Goal: Task Accomplishment & Management: Complete application form

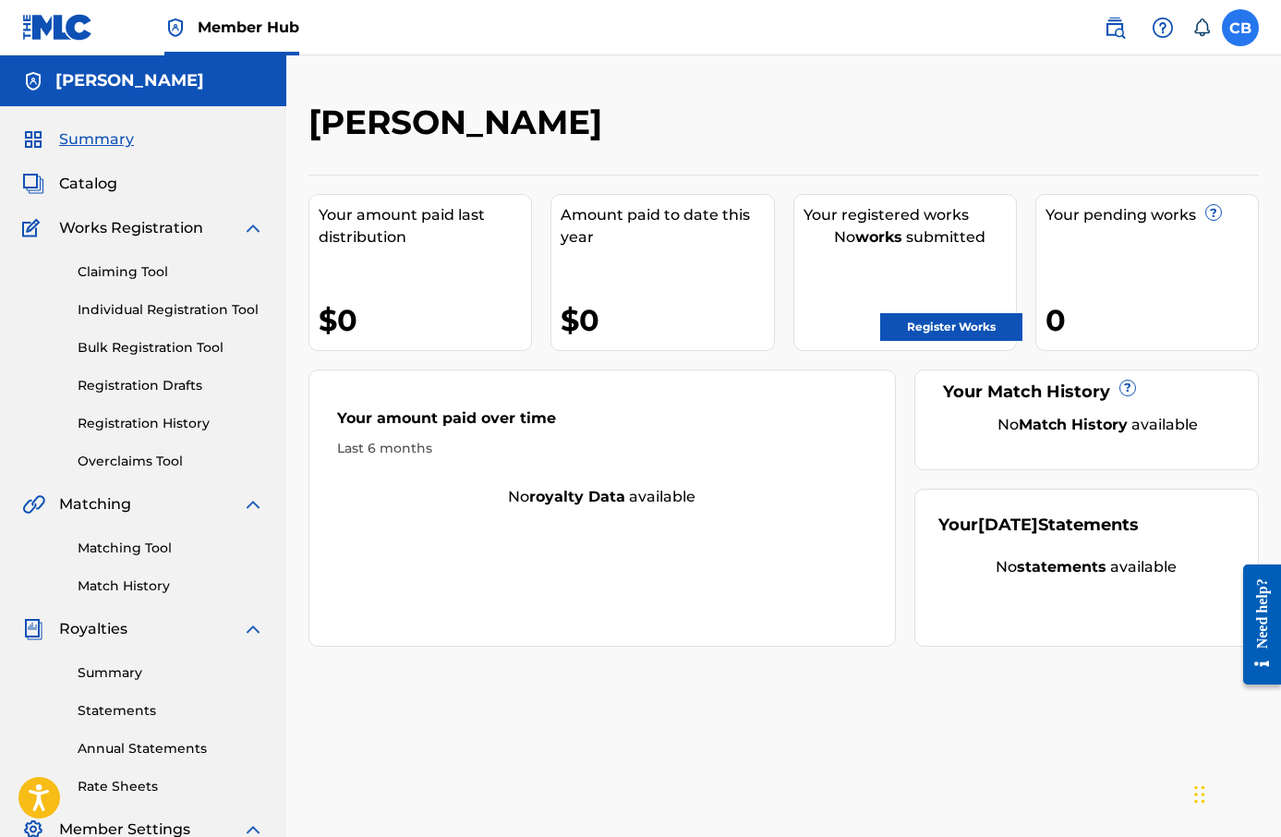
click at [1234, 32] on label at bounding box center [1240, 27] width 37 height 37
click at [1240, 28] on input "[PERSON_NAME] [PERSON_NAME] [EMAIL_ADDRESS][DOMAIN_NAME] Notification Preferenc…" at bounding box center [1240, 28] width 0 height 0
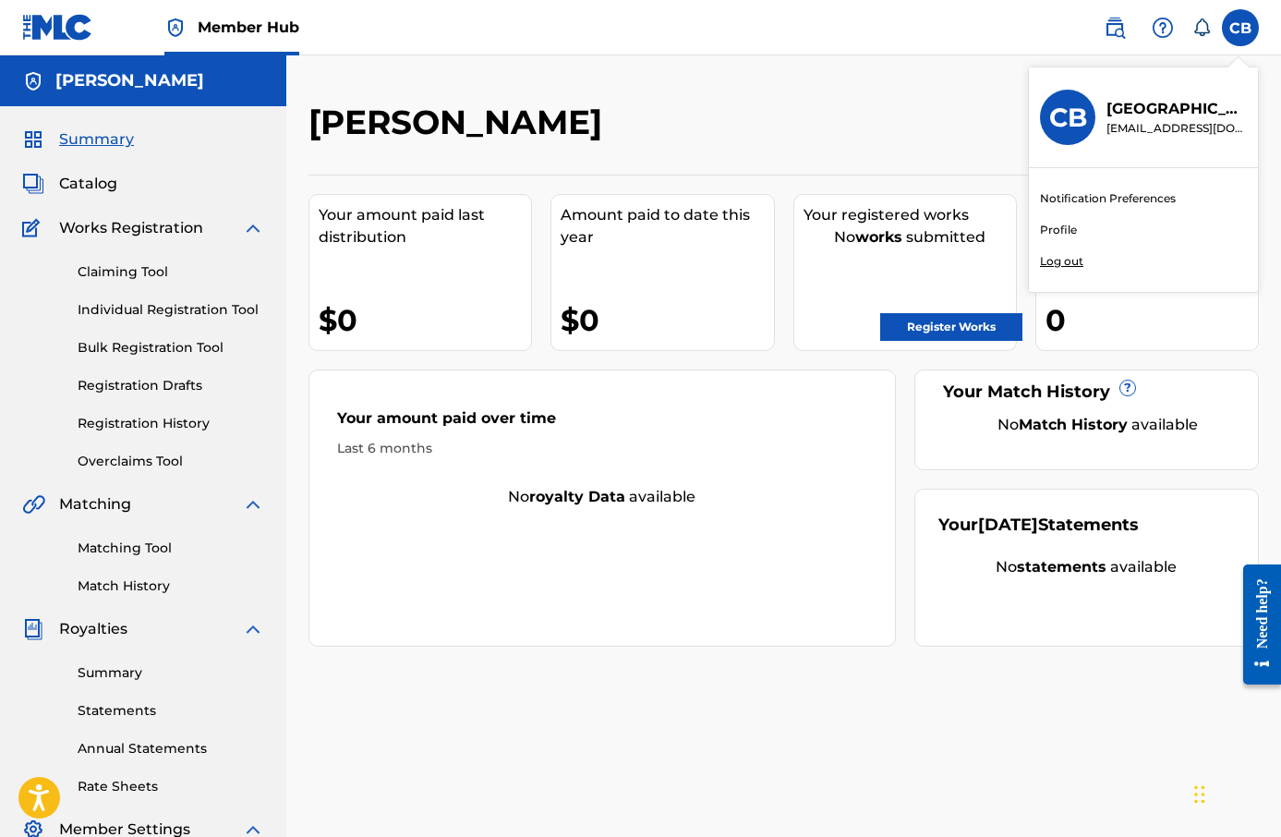
click at [1059, 223] on link "Profile" at bounding box center [1058, 230] width 37 height 17
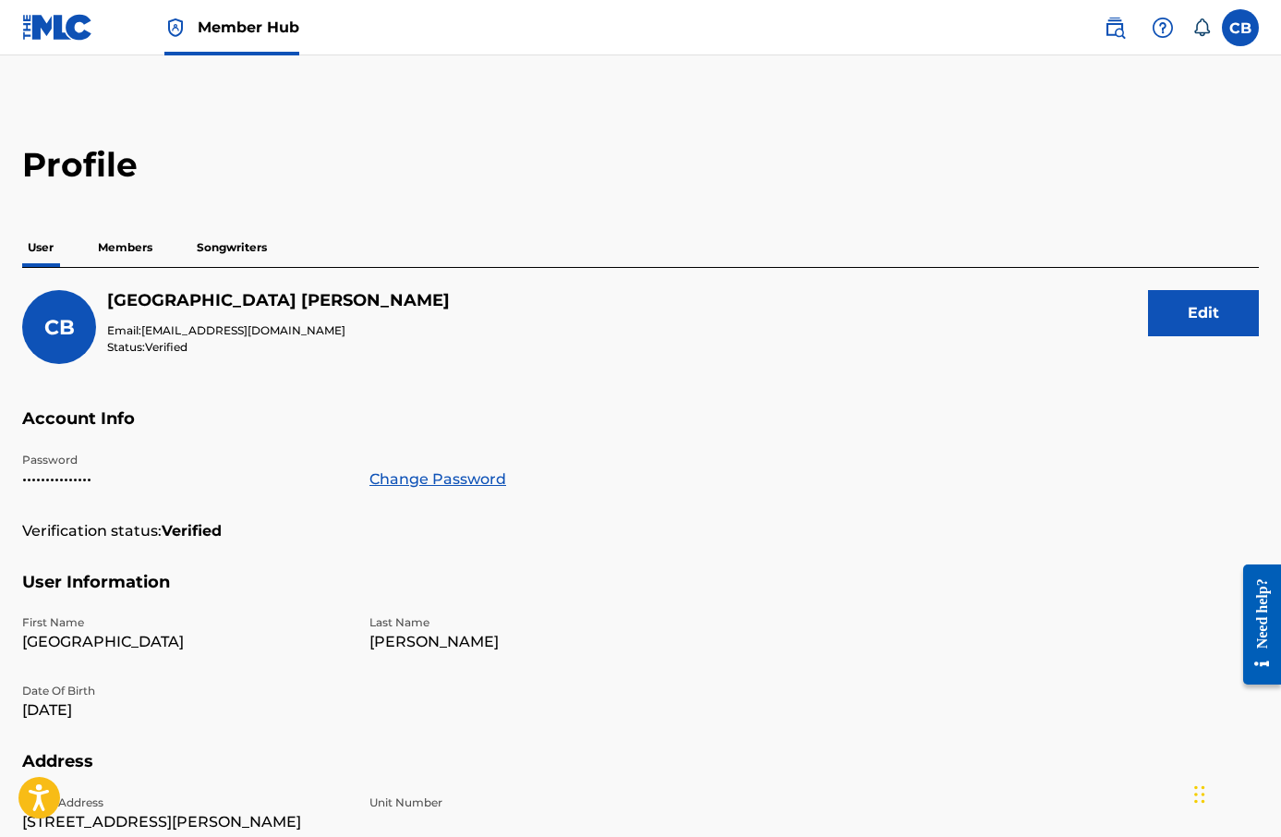
click at [138, 250] on p "Members" at bounding box center [125, 247] width 66 height 39
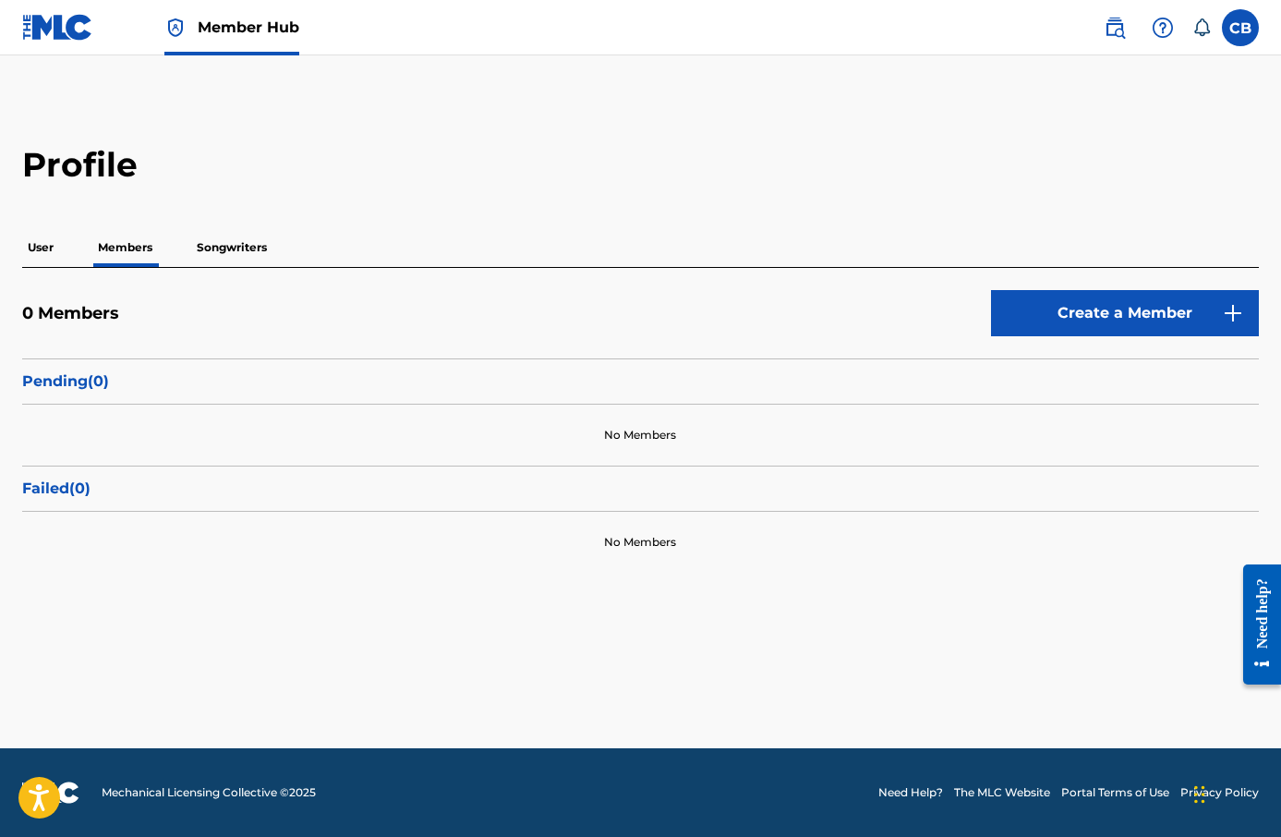
click at [243, 250] on p "Songwriters" at bounding box center [231, 247] width 81 height 39
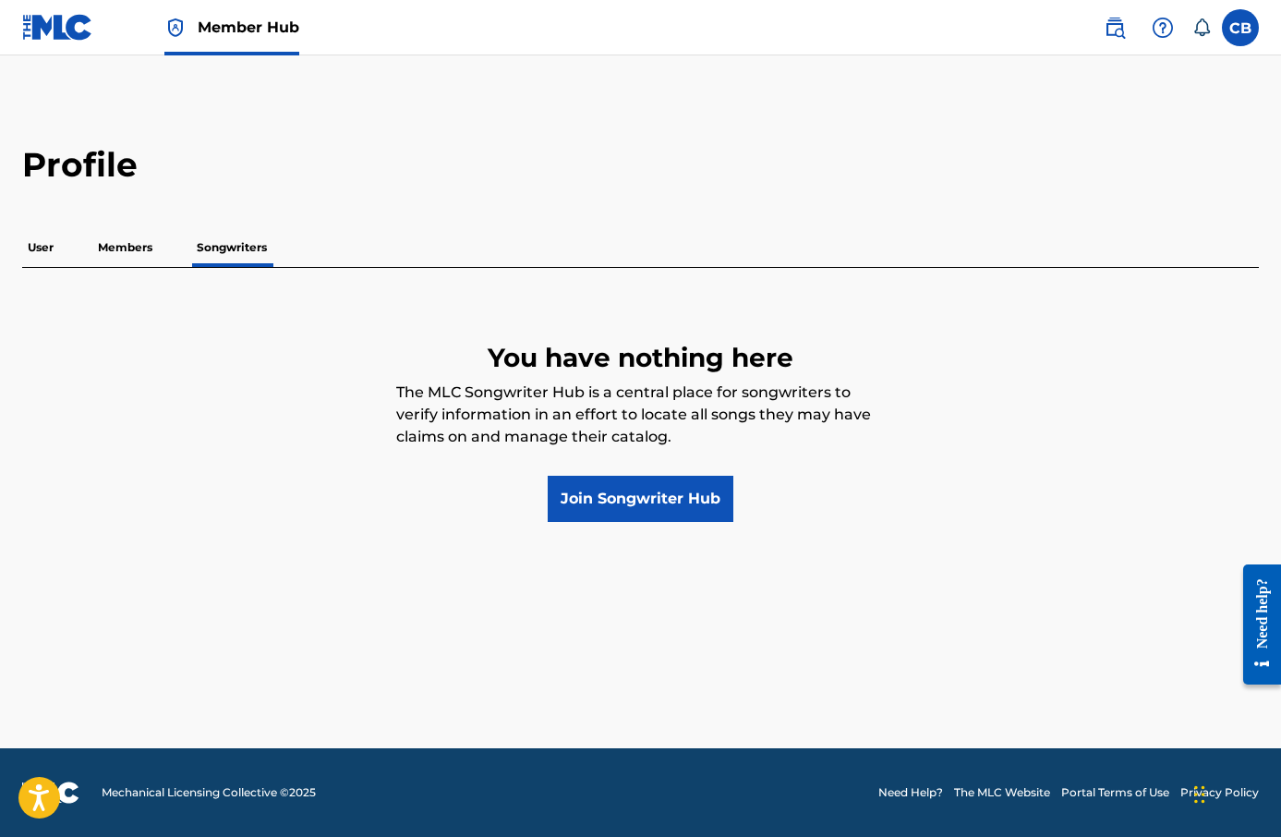
click at [136, 253] on p "Members" at bounding box center [125, 247] width 66 height 39
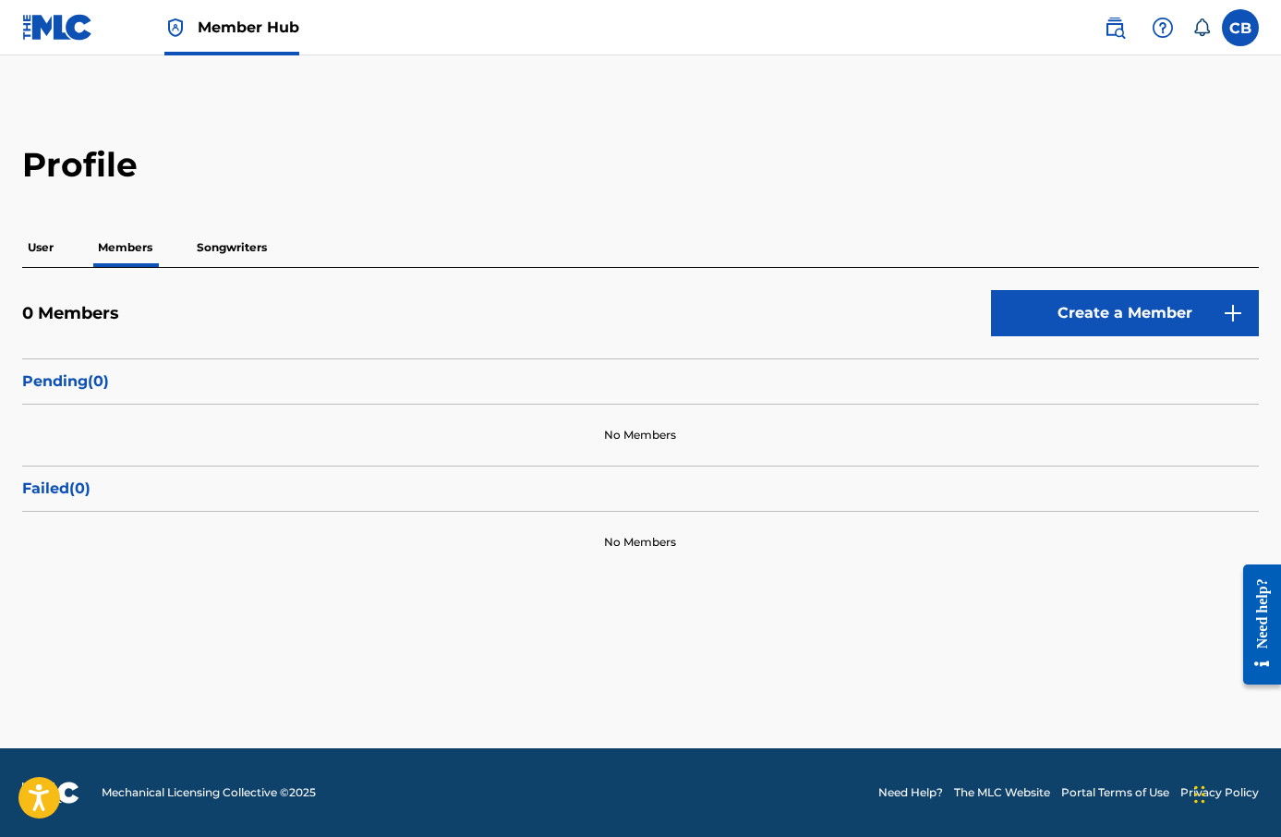
click at [54, 247] on p "User" at bounding box center [40, 247] width 37 height 39
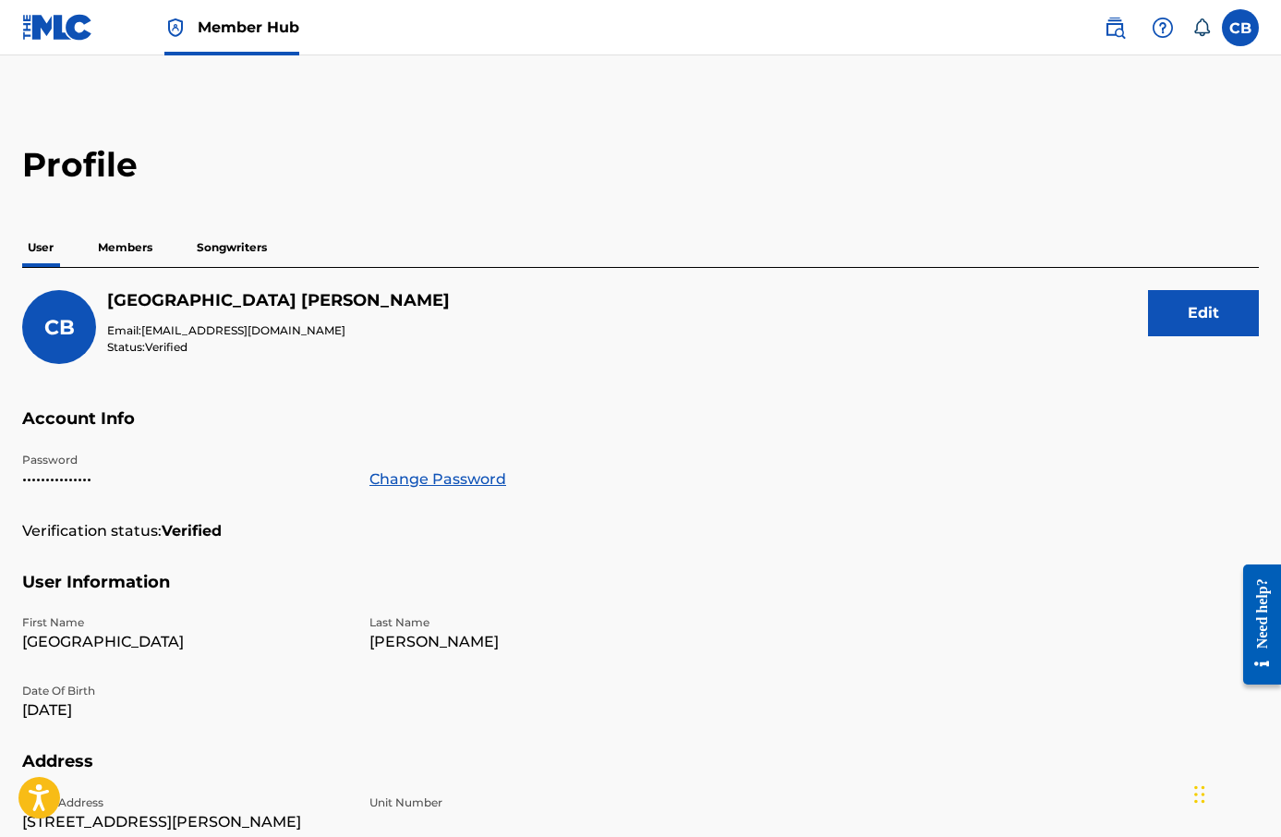
click at [150, 245] on p "Members" at bounding box center [125, 247] width 66 height 39
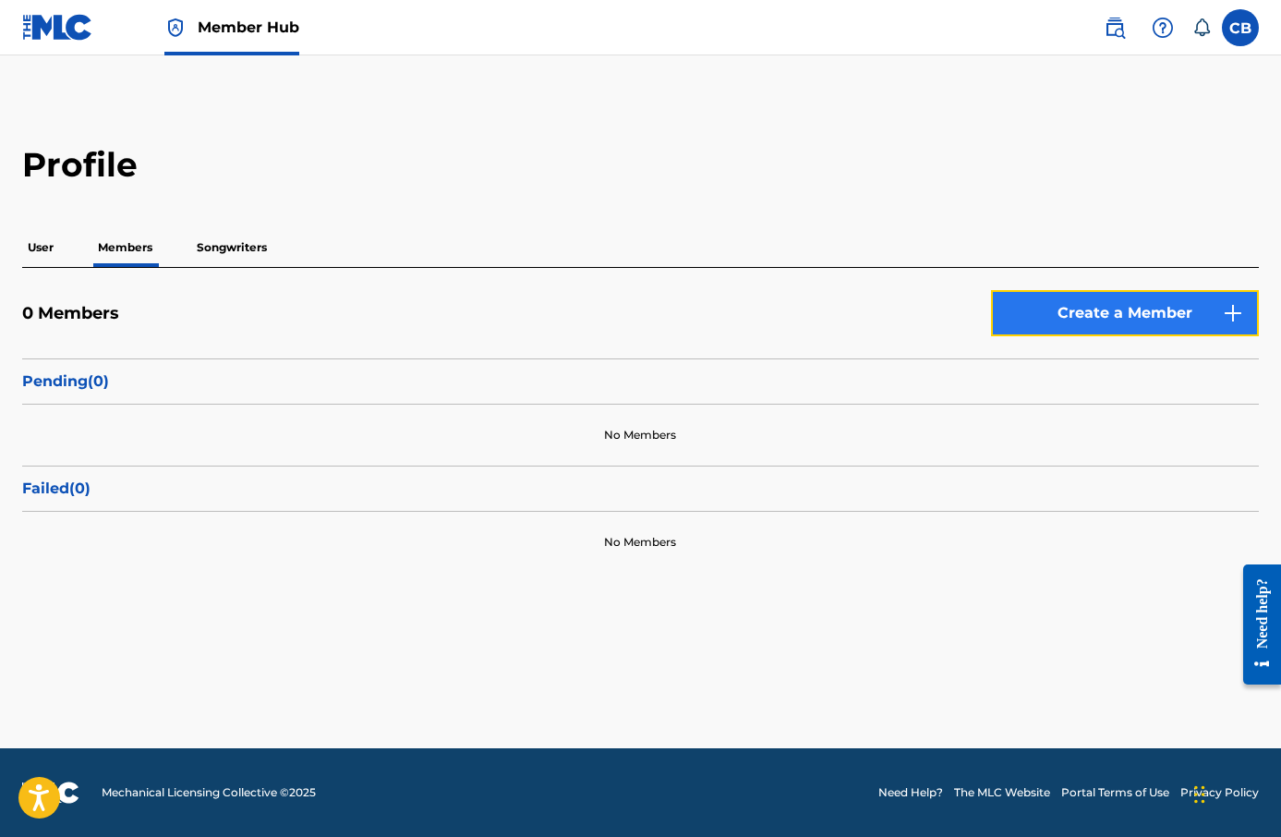
click at [1037, 329] on link "Create a Member" at bounding box center [1125, 313] width 268 height 46
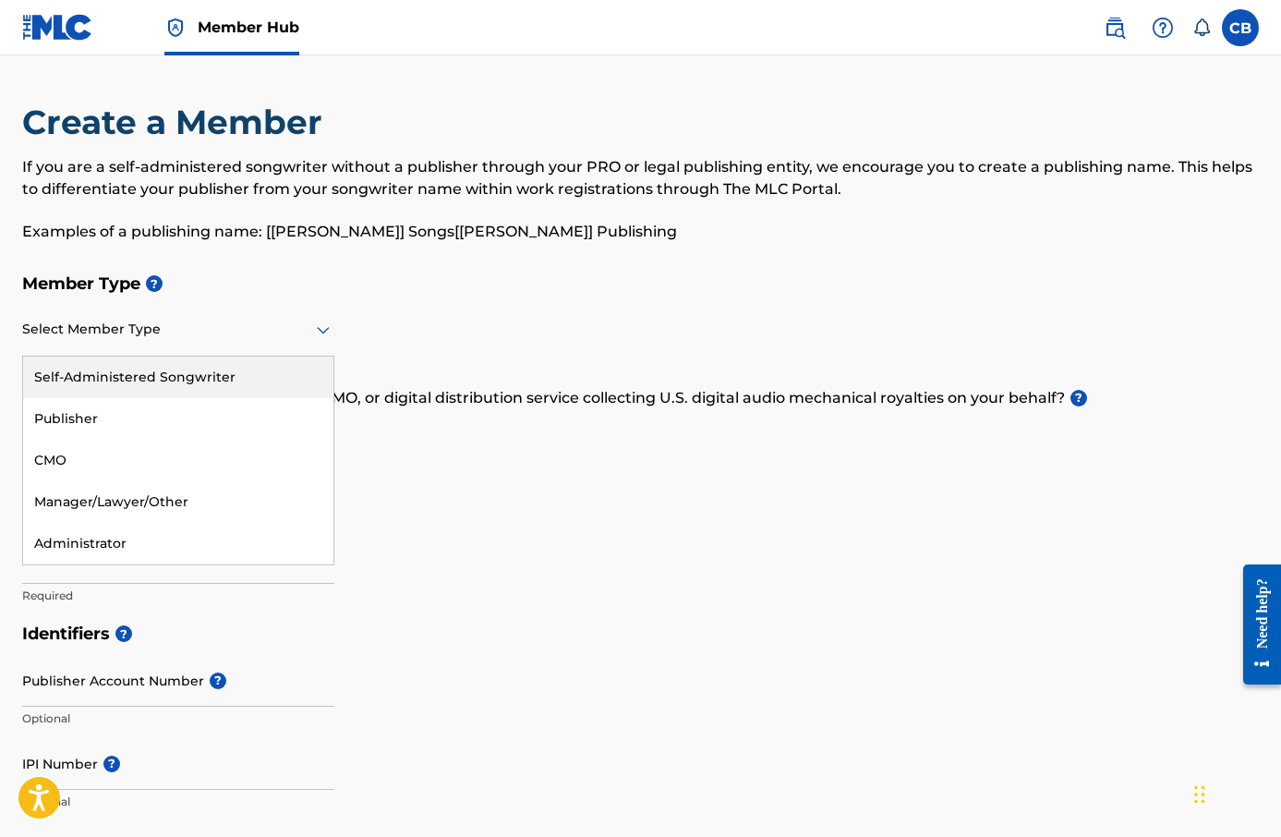
click at [223, 338] on div at bounding box center [178, 329] width 312 height 23
click at [211, 374] on div "Self-Administered Songwriter" at bounding box center [178, 377] width 310 height 42
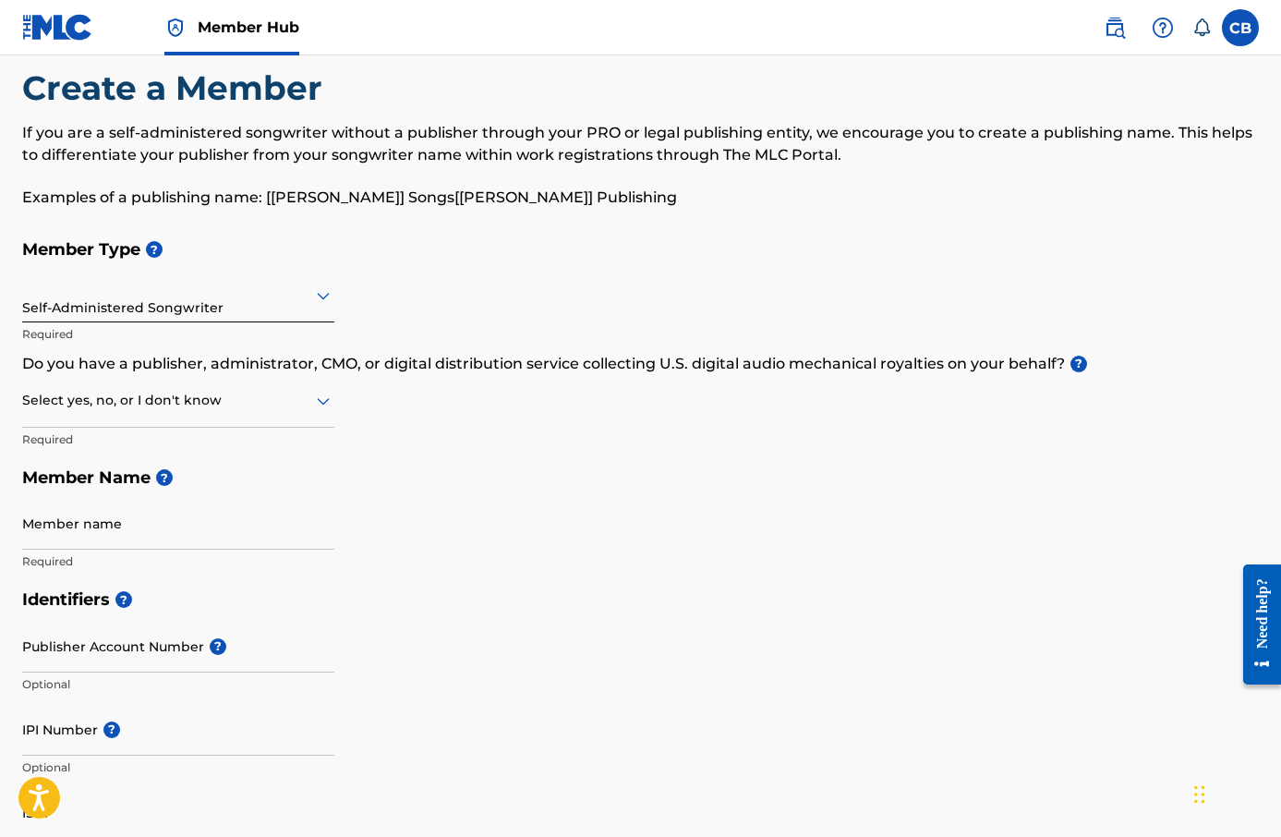
scroll to position [38, 0]
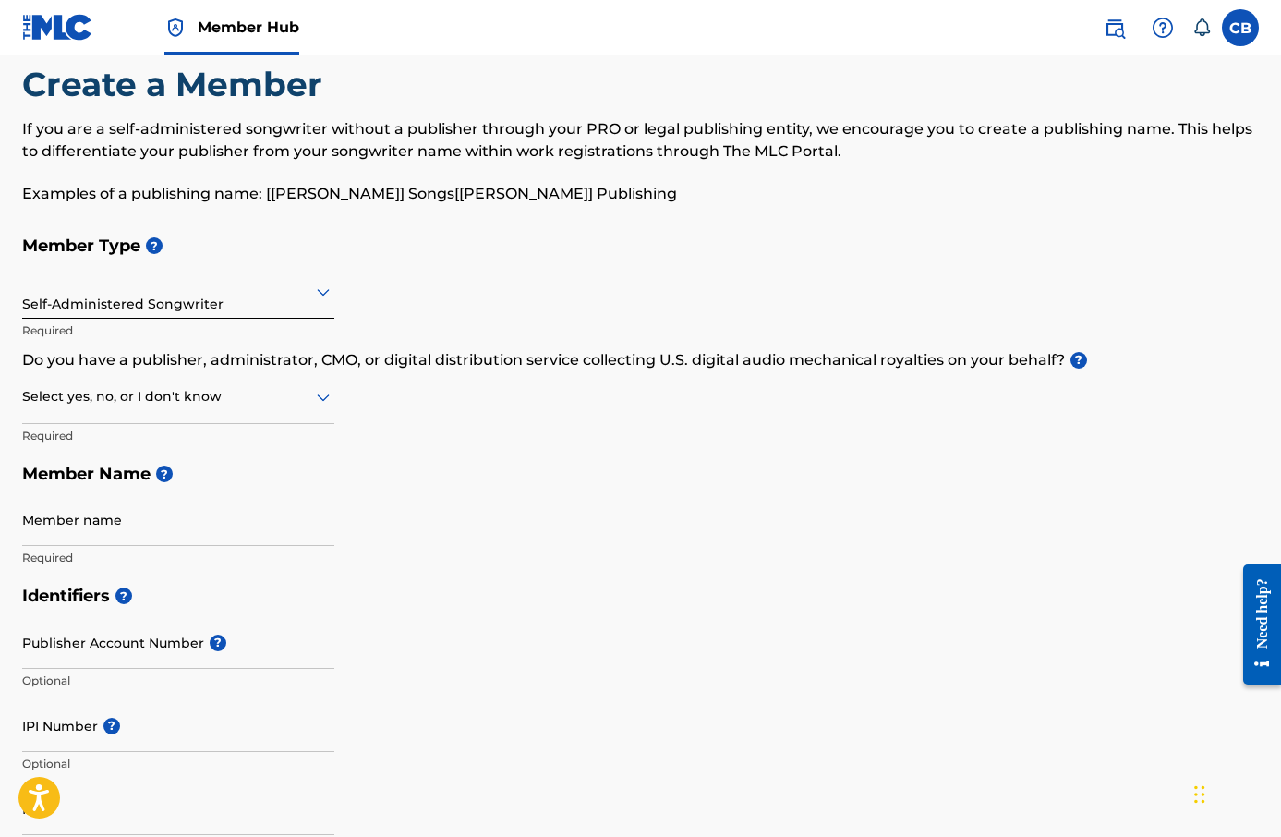
click at [271, 403] on div at bounding box center [178, 396] width 312 height 23
click at [249, 460] on div "Yes" at bounding box center [178, 445] width 310 height 42
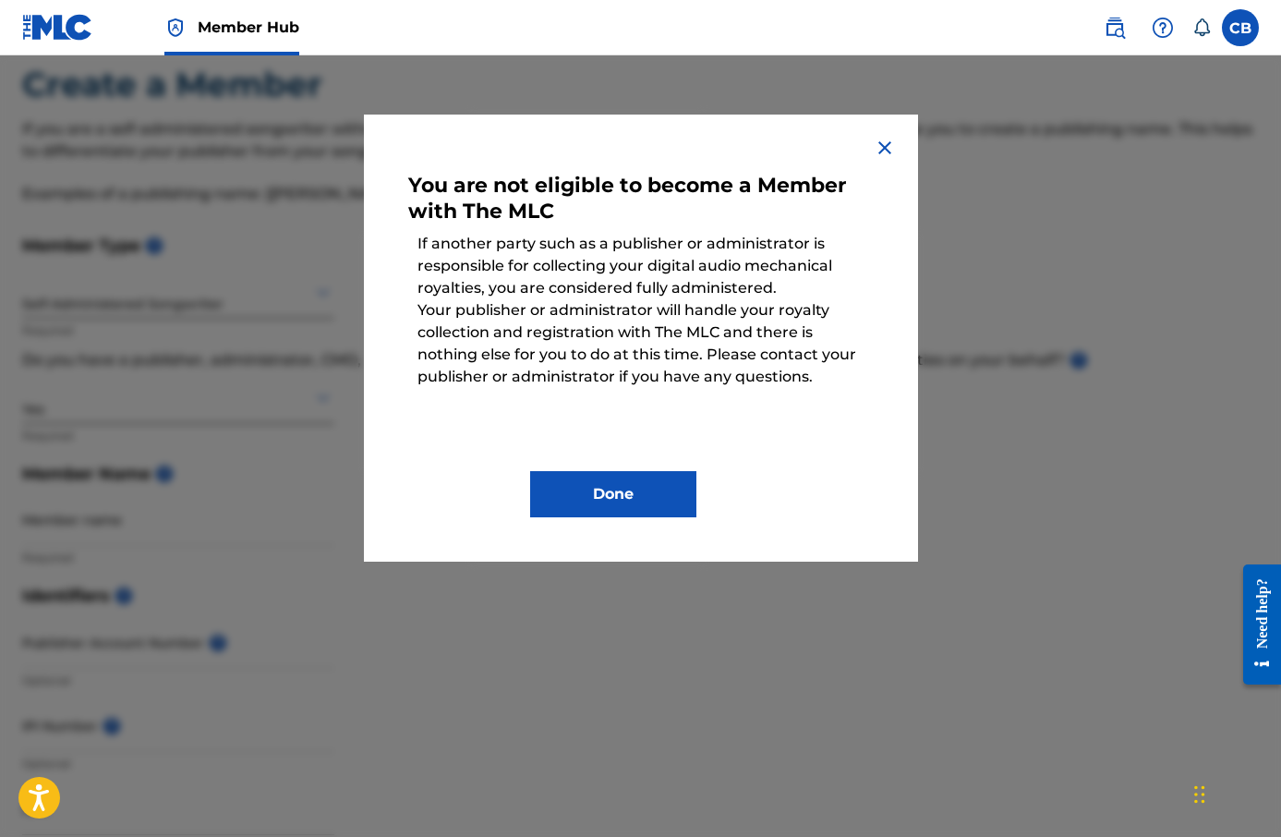
click at [897, 140] on div "You are not eligible to become a Member with The MLC If another party such as a…" at bounding box center [641, 337] width 554 height 447
click at [897, 133] on div "You are not eligible to become a Member with The MLC If another party such as a…" at bounding box center [641, 337] width 554 height 447
click at [884, 133] on div "You are not eligible to become a Member with The MLC If another party such as a…" at bounding box center [641, 337] width 554 height 447
click at [886, 150] on img at bounding box center [884, 148] width 22 height 22
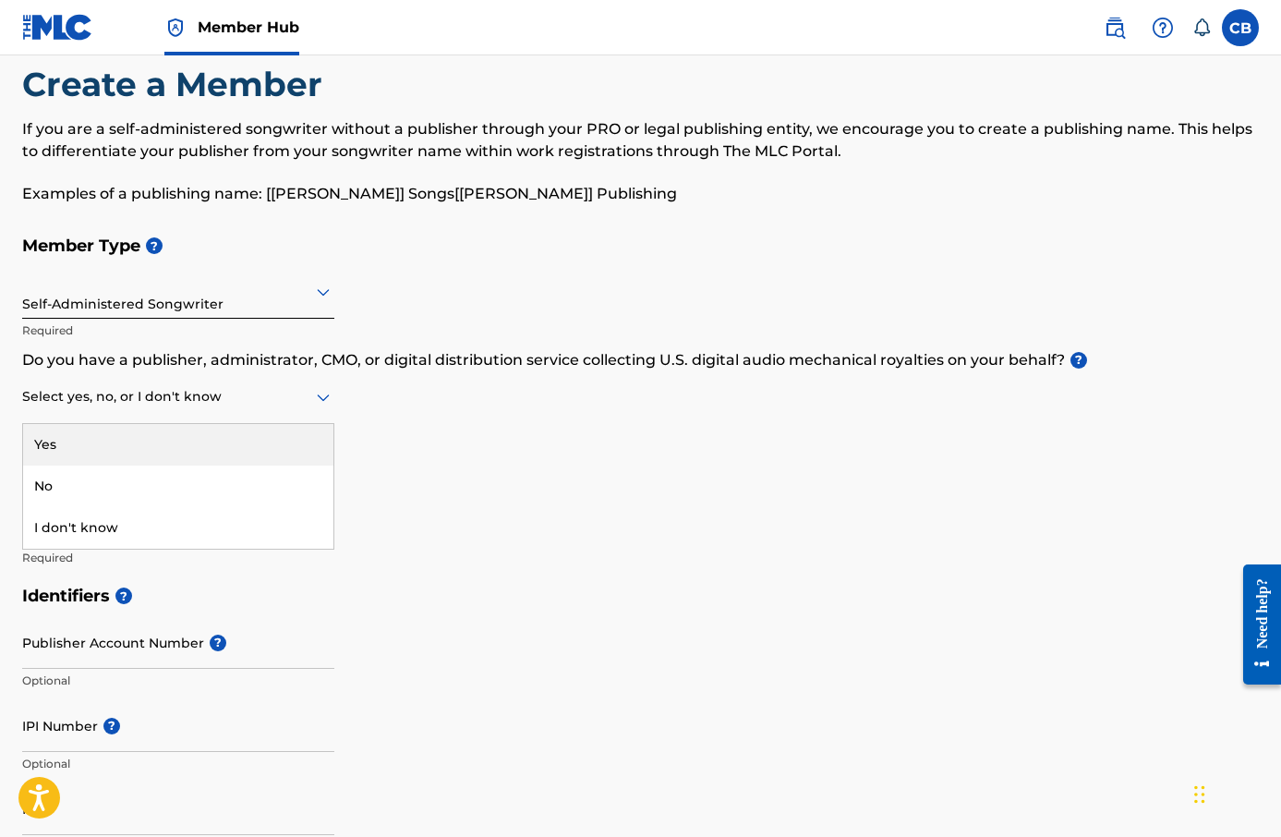
click at [178, 391] on div at bounding box center [178, 396] width 312 height 23
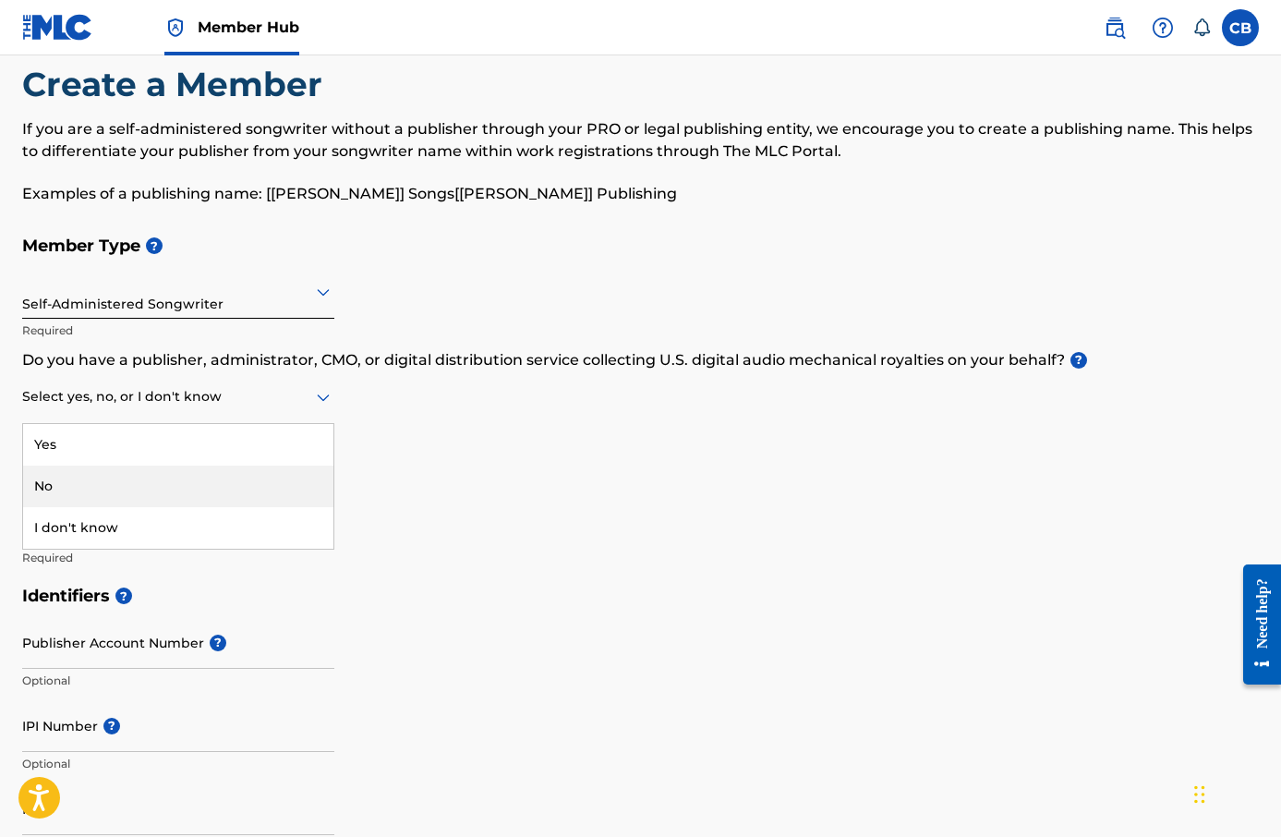
click at [161, 467] on div "No" at bounding box center [178, 486] width 310 height 42
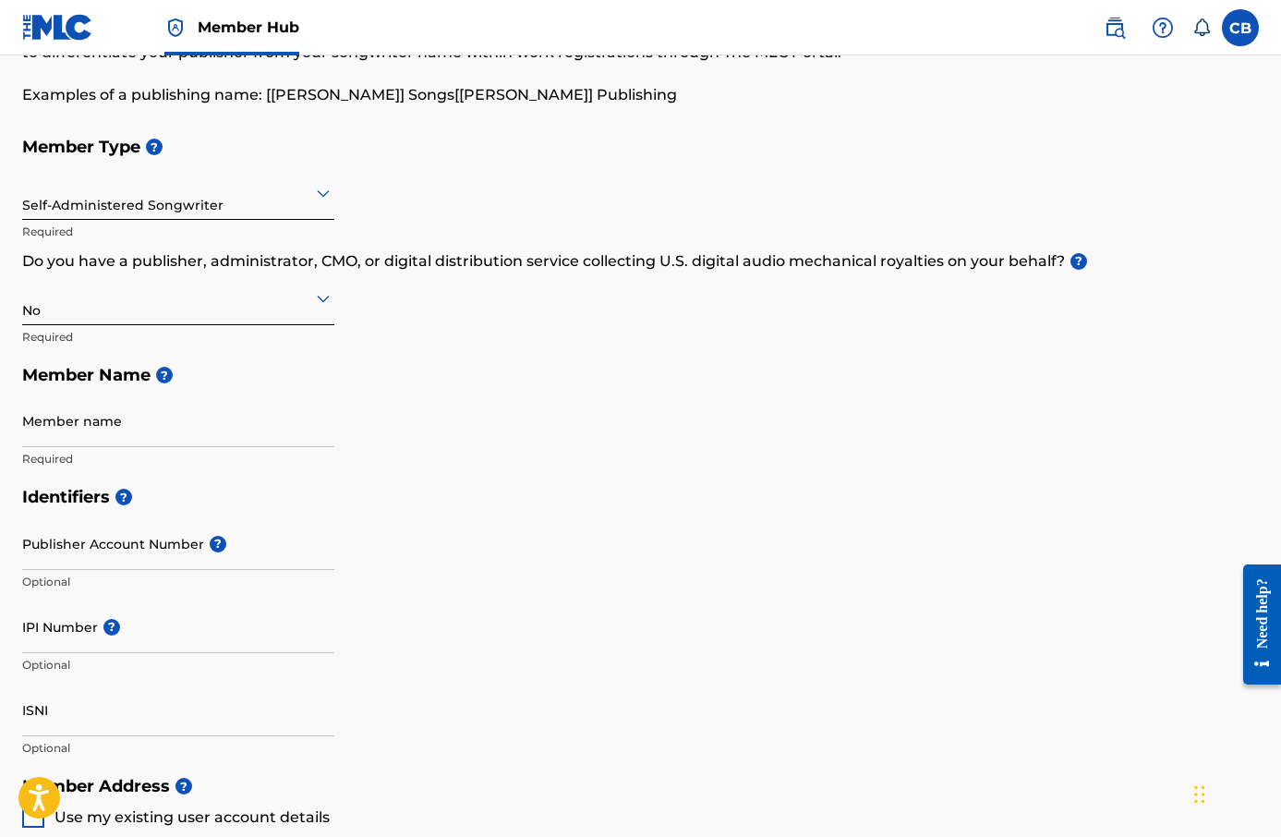
scroll to position [144, 0]
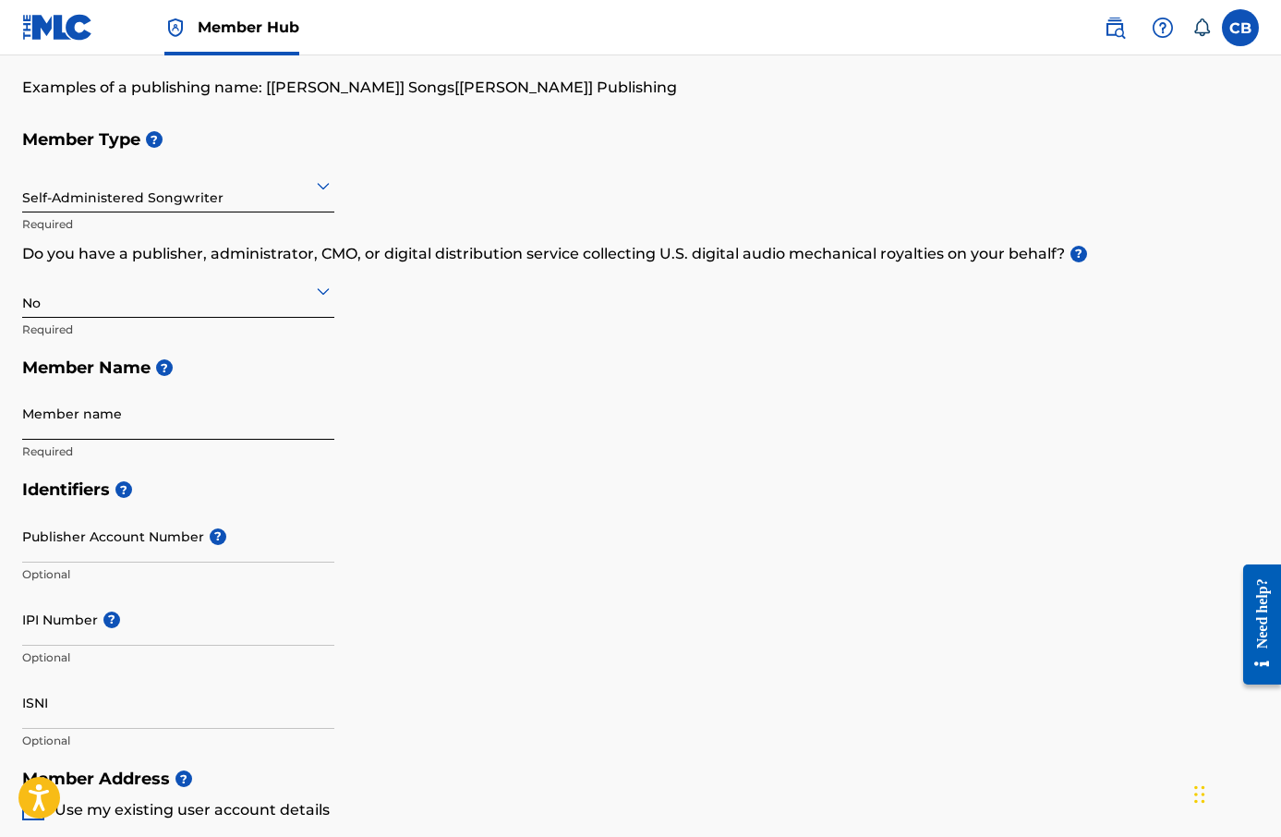
click at [210, 412] on input "Member name" at bounding box center [178, 413] width 312 height 53
type input "Camden [PERSON_NAME]"
type input "[PERSON_NAME]"
type input "[STREET_ADDRESS][PERSON_NAME]"
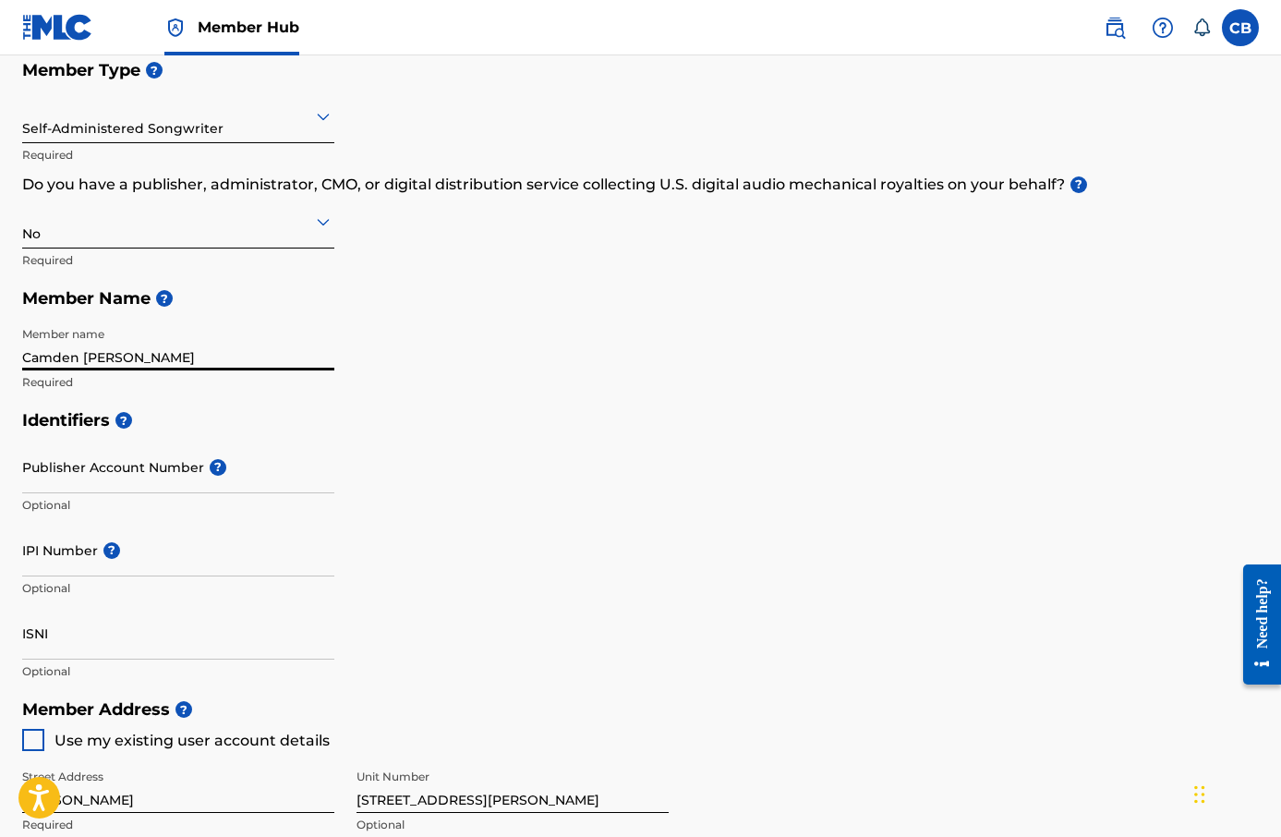
scroll to position [219, 0]
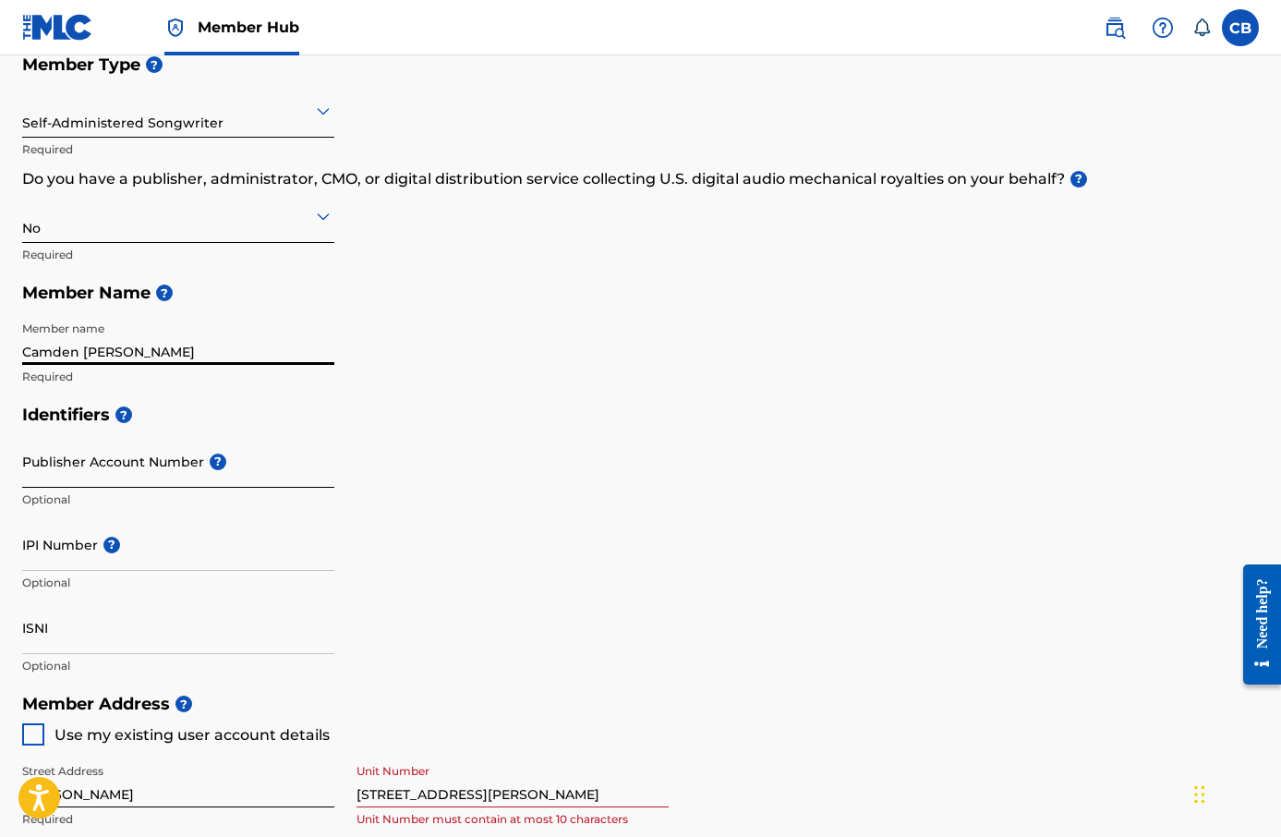
click at [223, 463] on input "Publisher Account Number ?" at bounding box center [178, 461] width 312 height 53
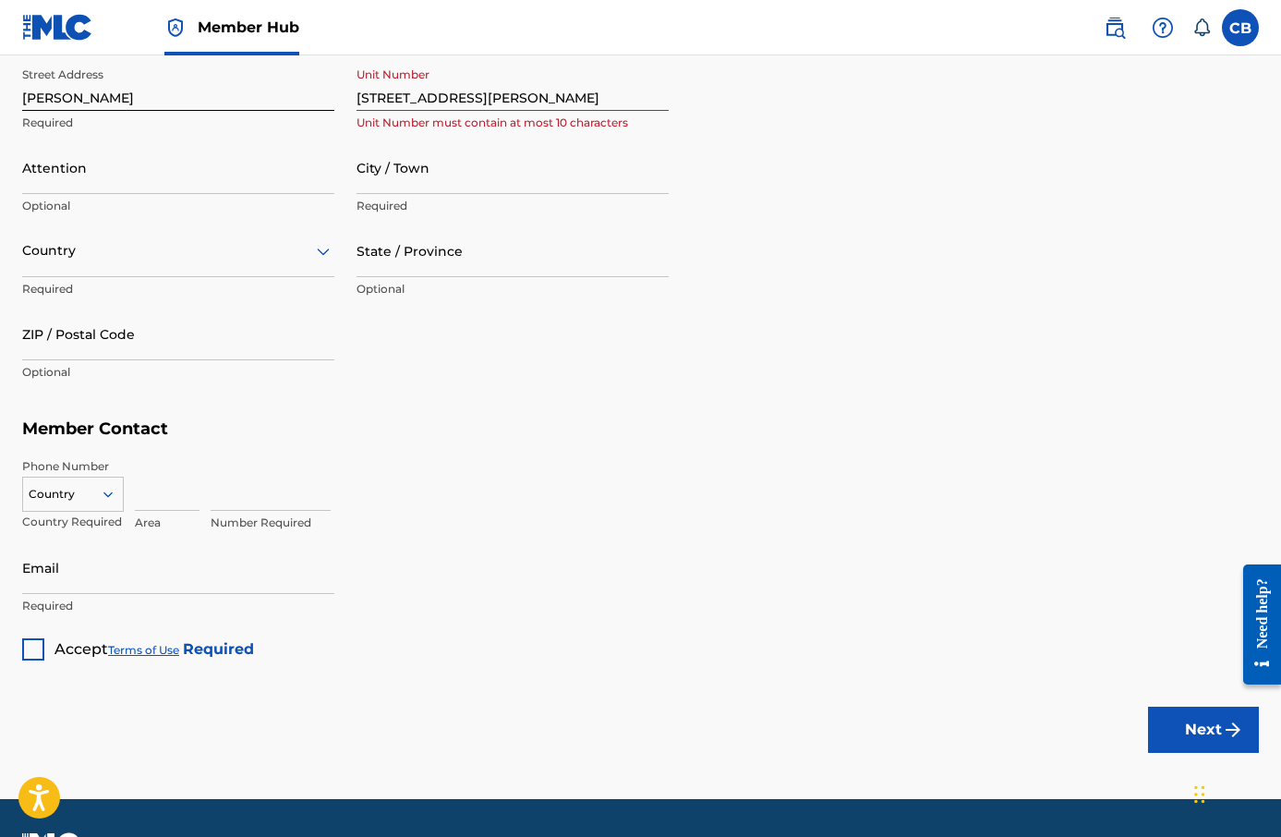
scroll to position [965, 0]
